Goal: Browse casually

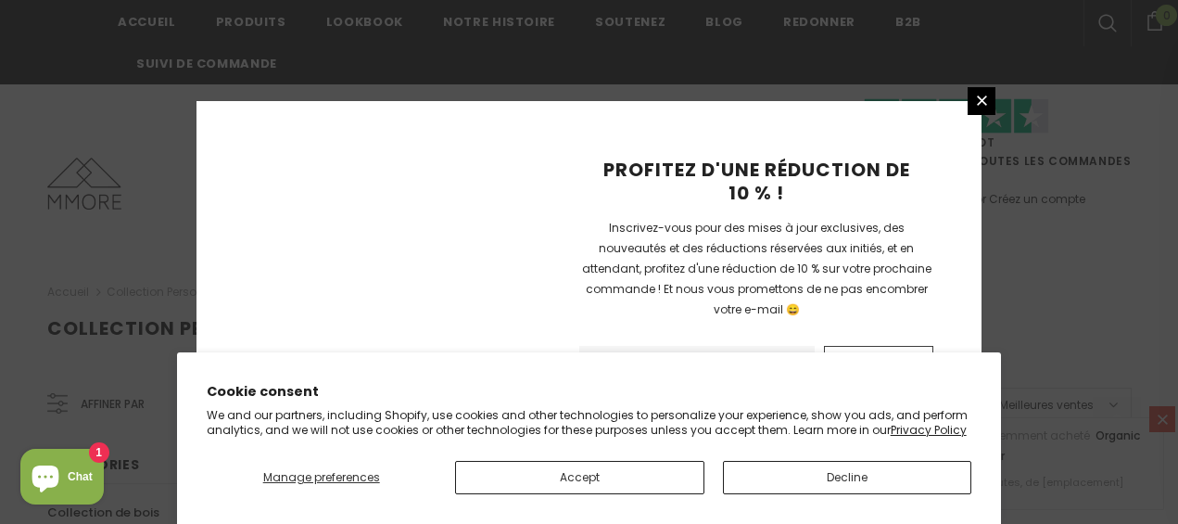
scroll to position [1458, 0]
